Goal: Information Seeking & Learning: Understand process/instructions

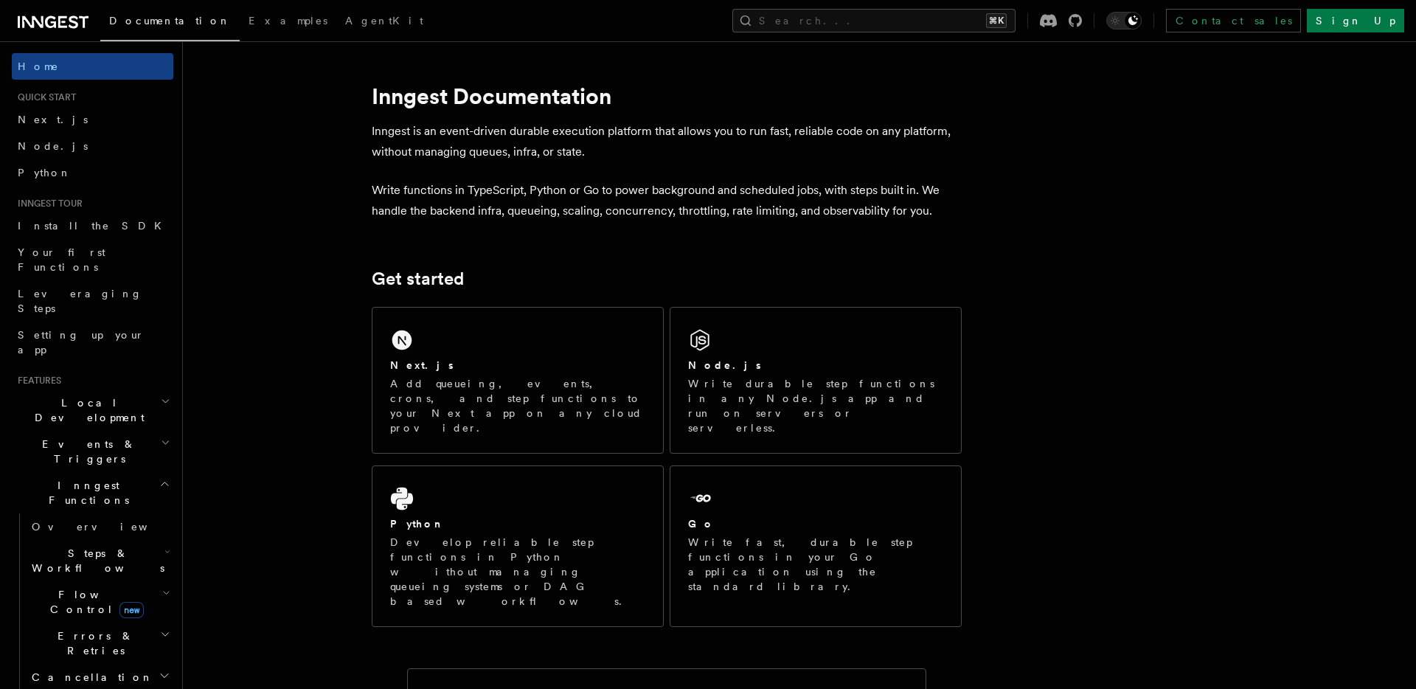
click at [138, 389] on h2 "Local Development" at bounding box center [92, 409] width 161 height 41
click at [72, 437] on span "Overview" at bounding box center [108, 444] width 152 height 15
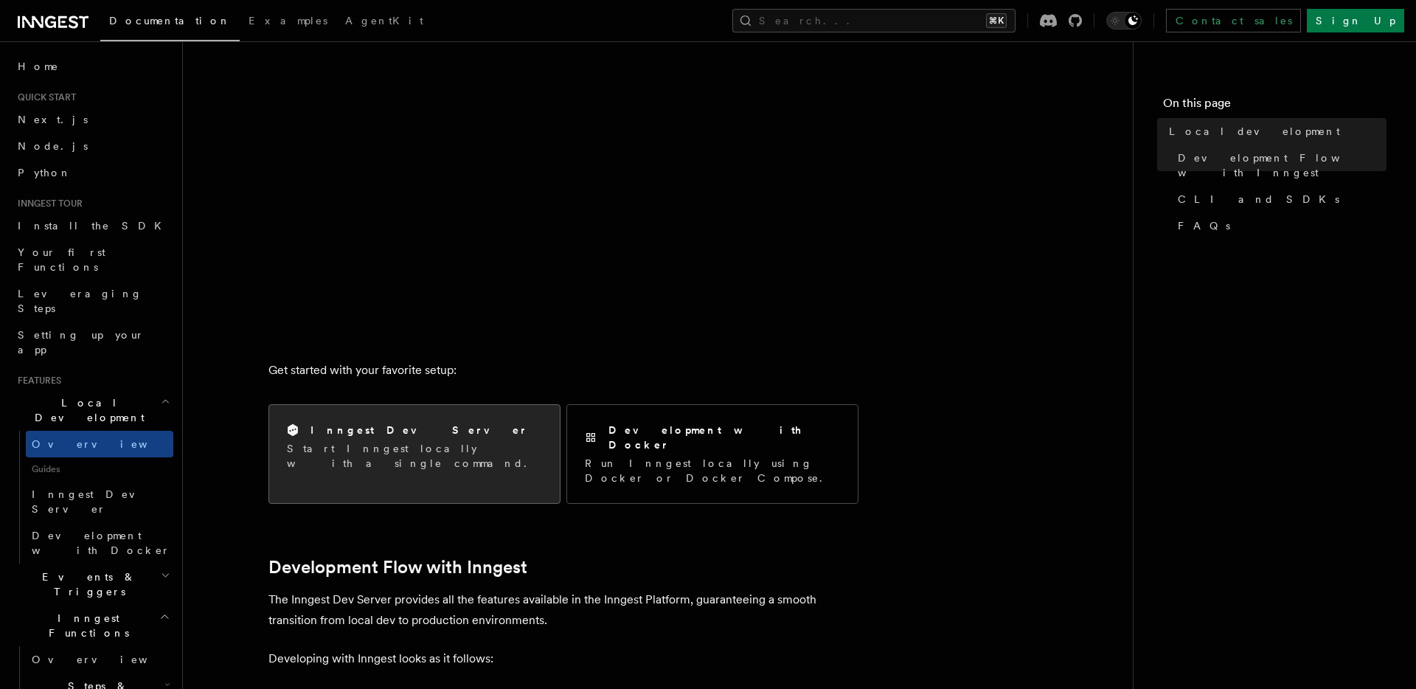
scroll to position [277, 0]
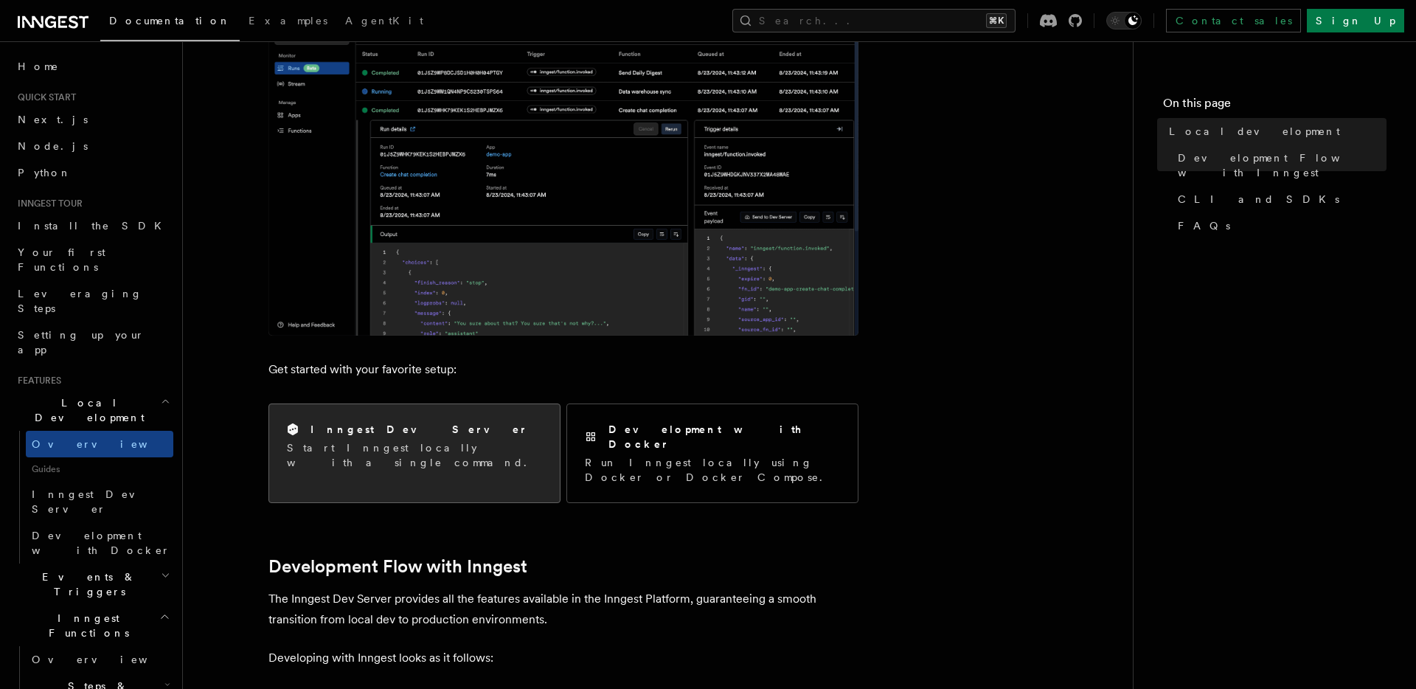
click at [366, 440] on p "Start Inngest locally with a single command." at bounding box center [414, 454] width 255 height 29
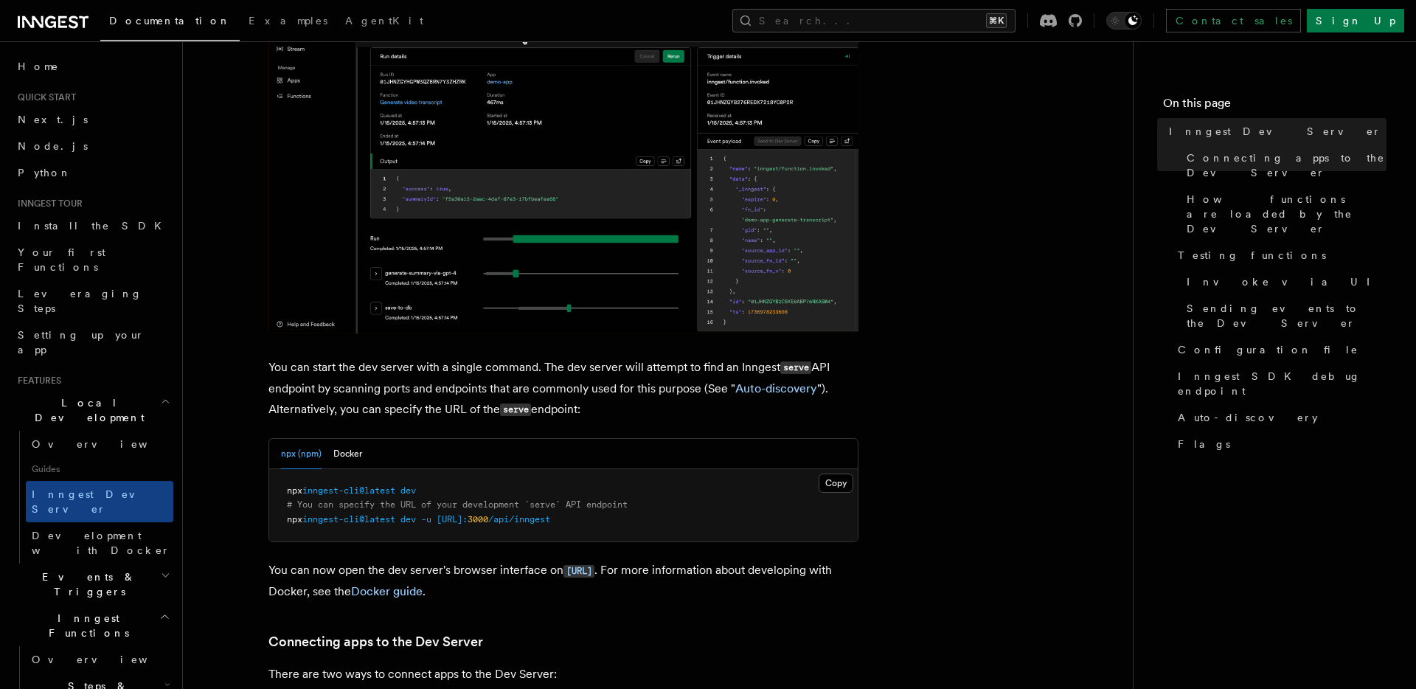
scroll to position [356, 0]
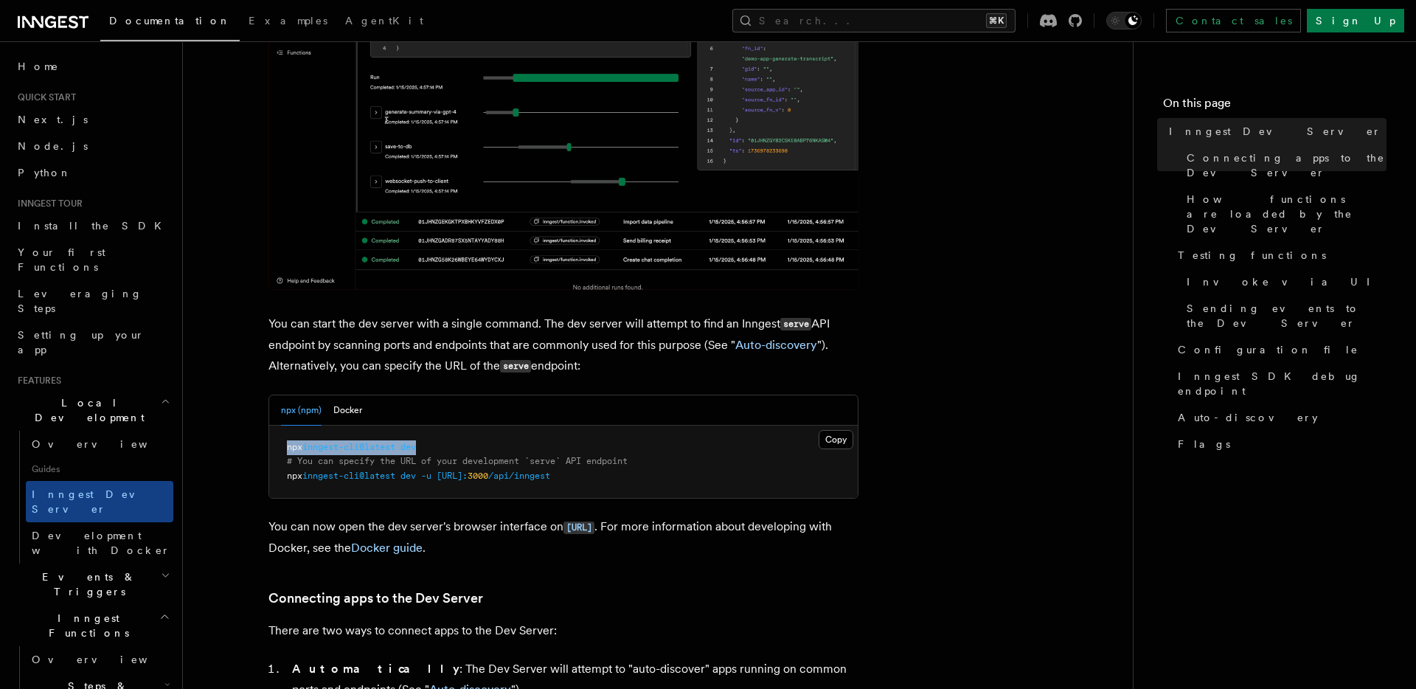
drag, startPoint x: 433, startPoint y: 447, endPoint x: 240, endPoint y: 448, distance: 193.2
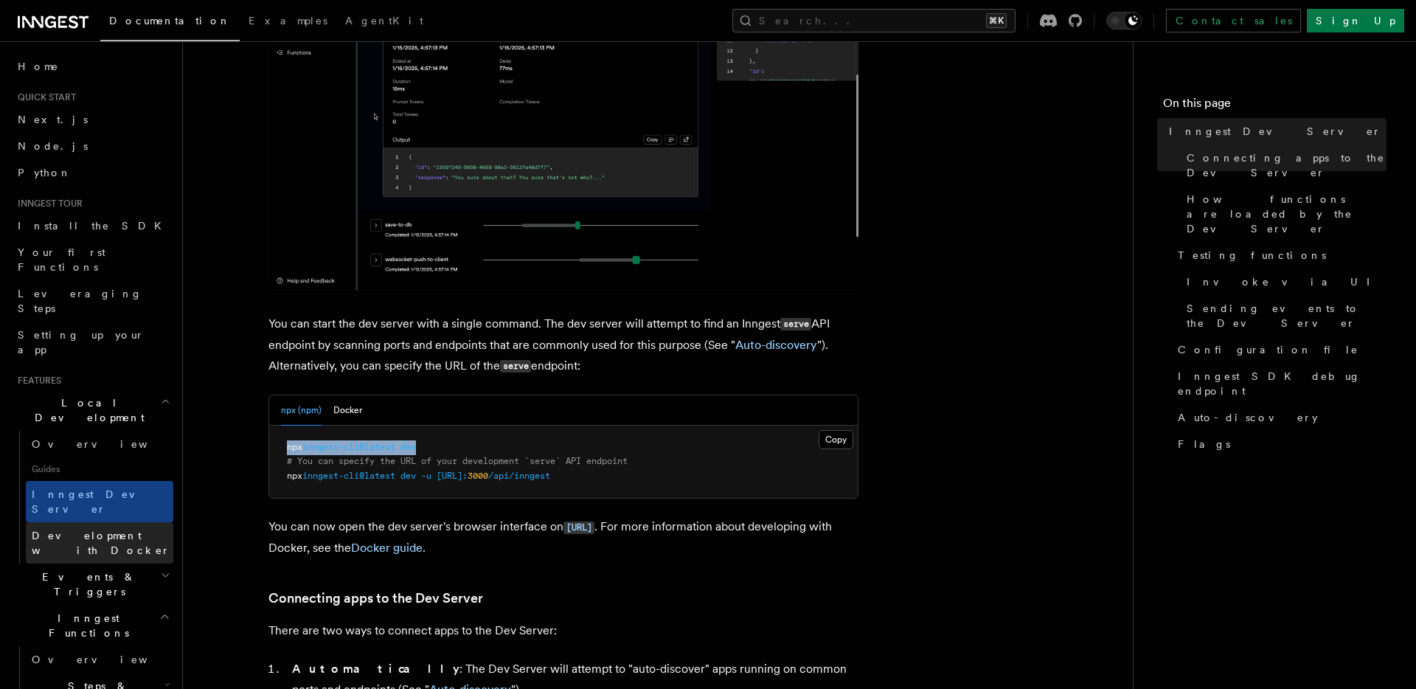
copy span "npx inngest-cli@latest dev"
